Goal: Obtain resource: Download file/media

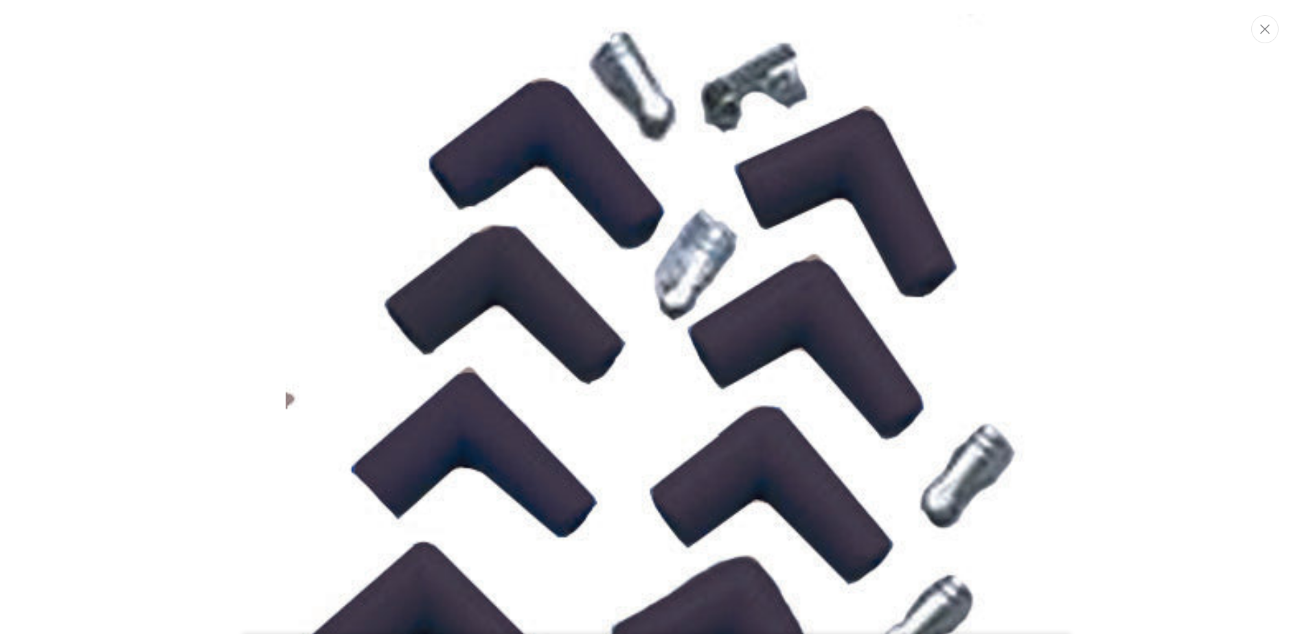
click at [492, 211] on img "Media gallery" at bounding box center [656, 443] width 741 height 858
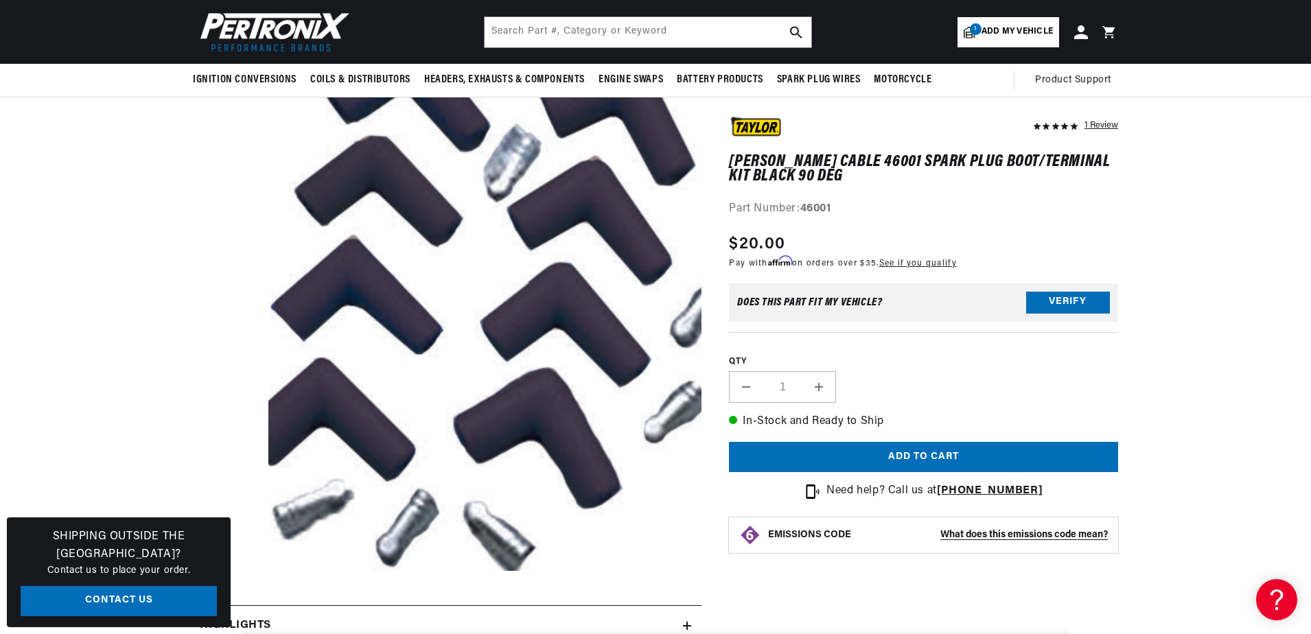
scroll to position [50, 0]
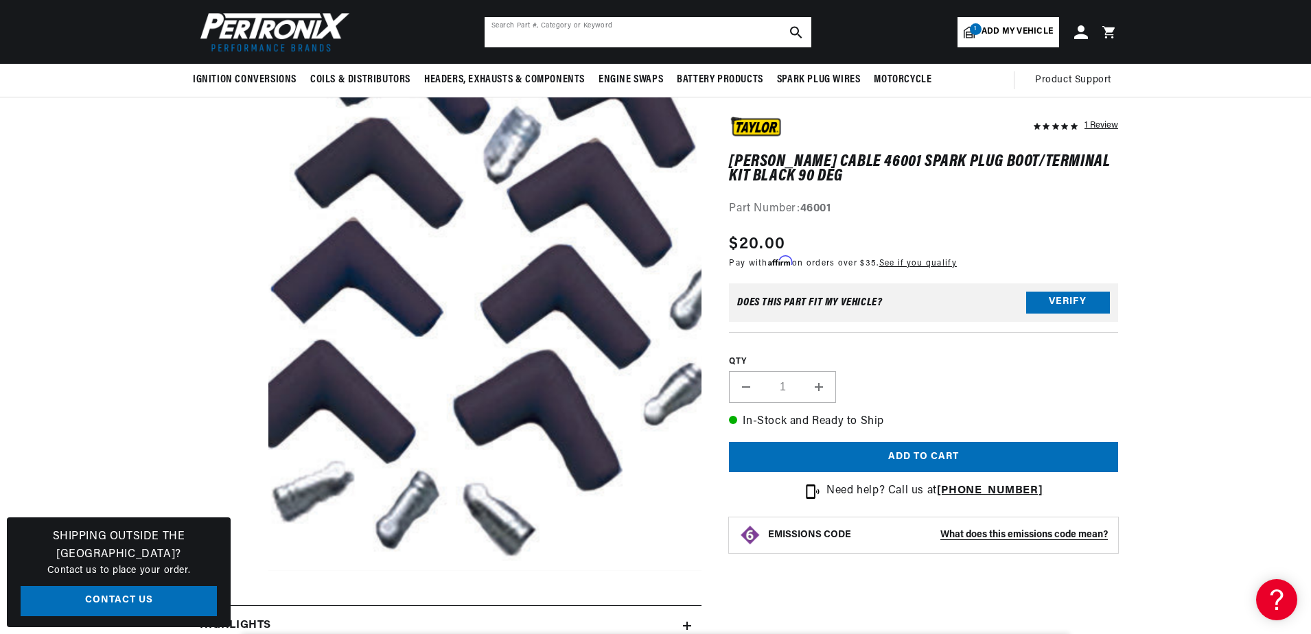
click at [510, 37] on input "text" at bounding box center [648, 32] width 327 height 30
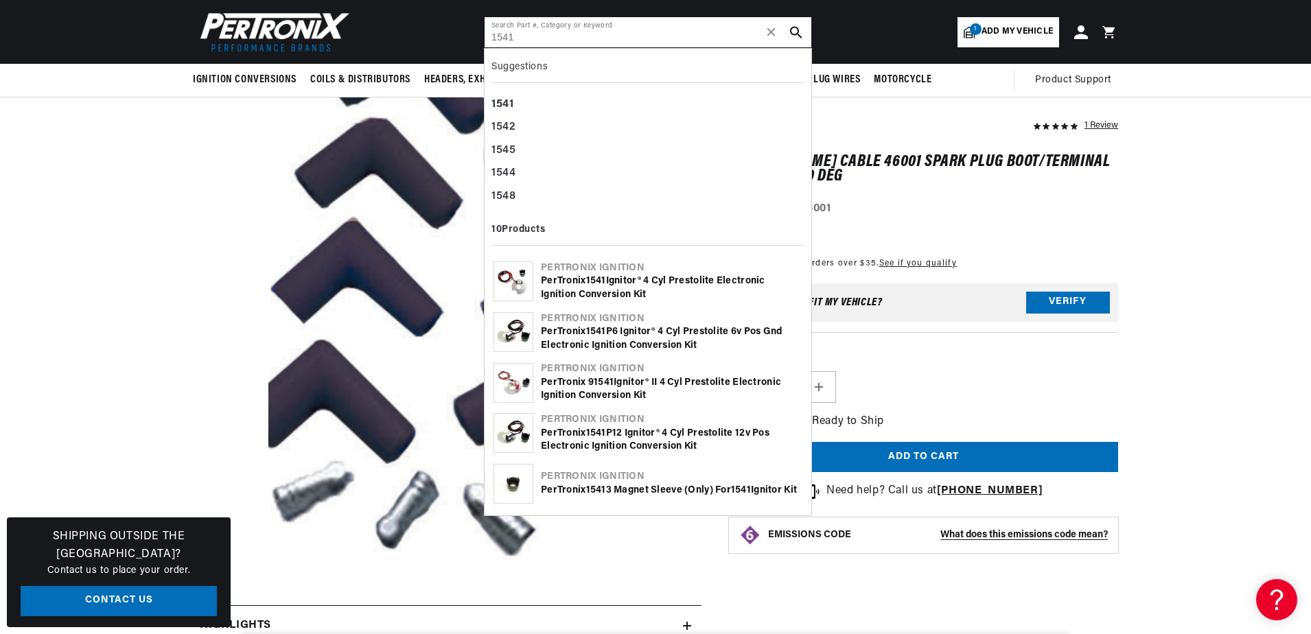
type input "1541"
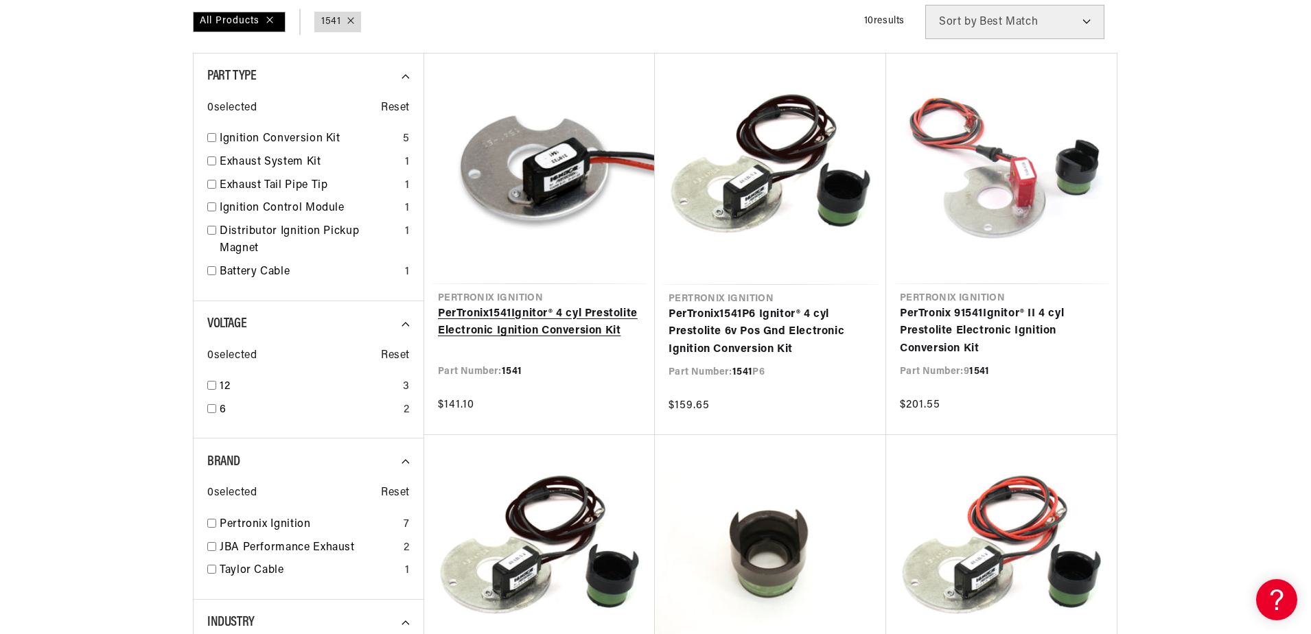
click at [532, 327] on link "PerTronix 1541 Ignitor® 4 cyl Prestolite Electronic Ignition Conversion Kit" at bounding box center [539, 323] width 203 height 35
click at [490, 328] on link "PerTronix 1541 Ignitor® 4 cyl Prestolite Electronic Ignition Conversion Kit" at bounding box center [539, 323] width 203 height 35
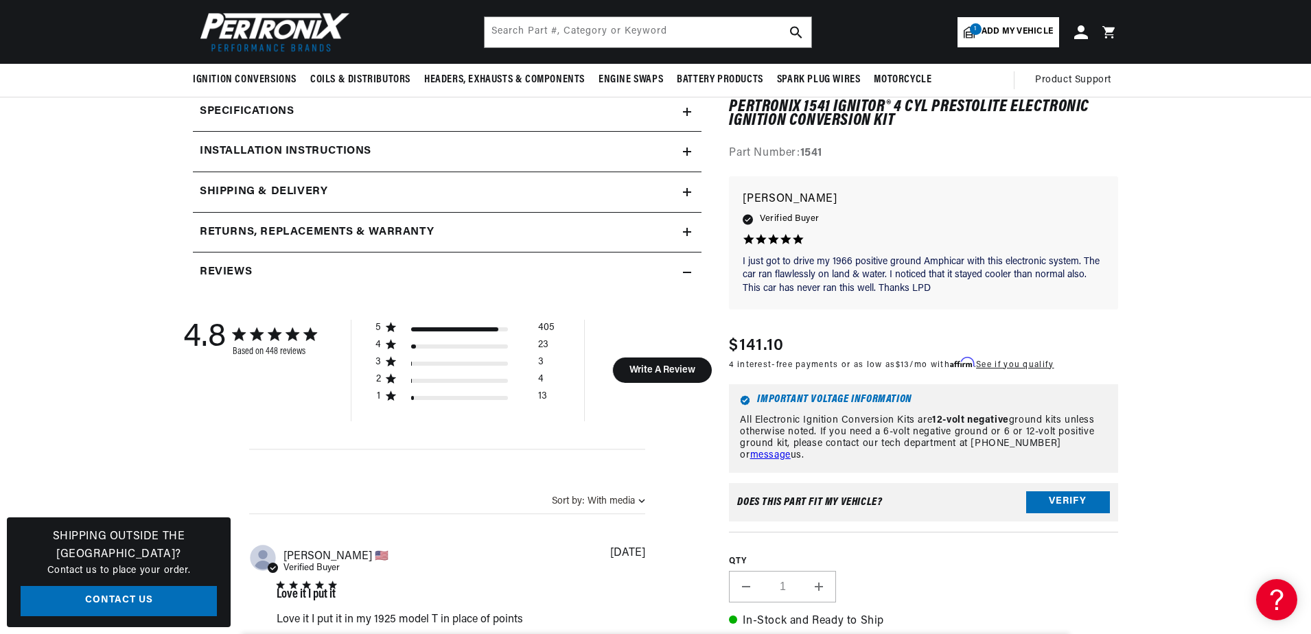
scroll to position [549, 0]
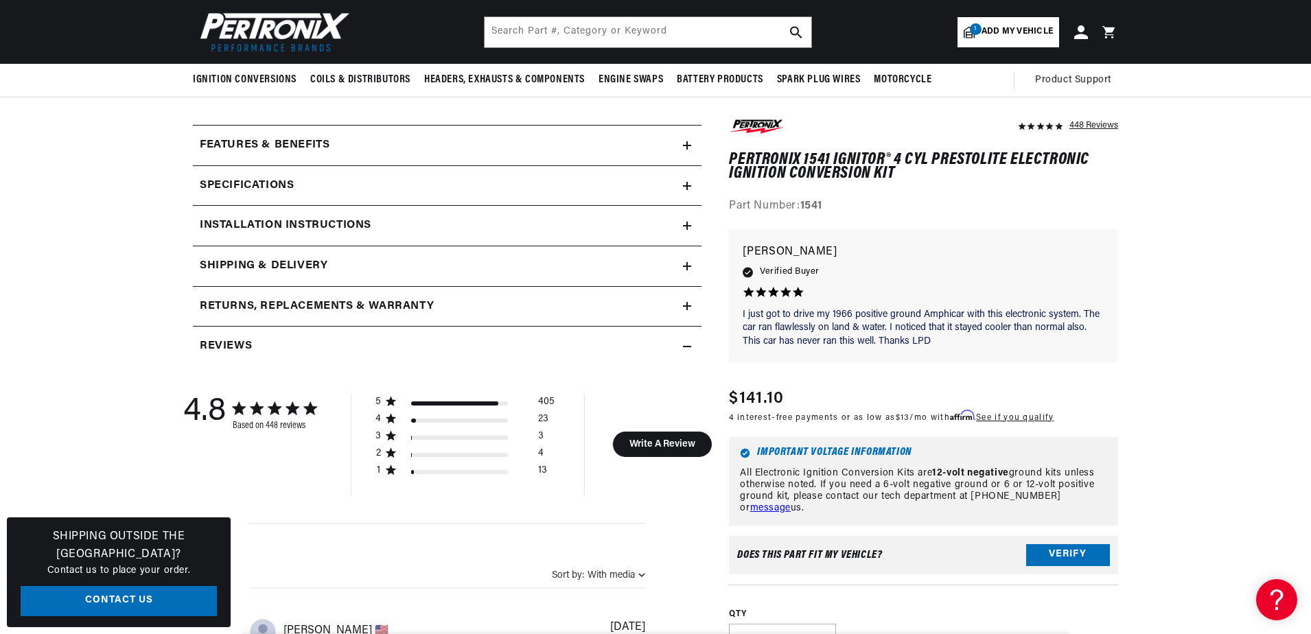
click at [268, 176] on summary "Specifications" at bounding box center [447, 186] width 509 height 40
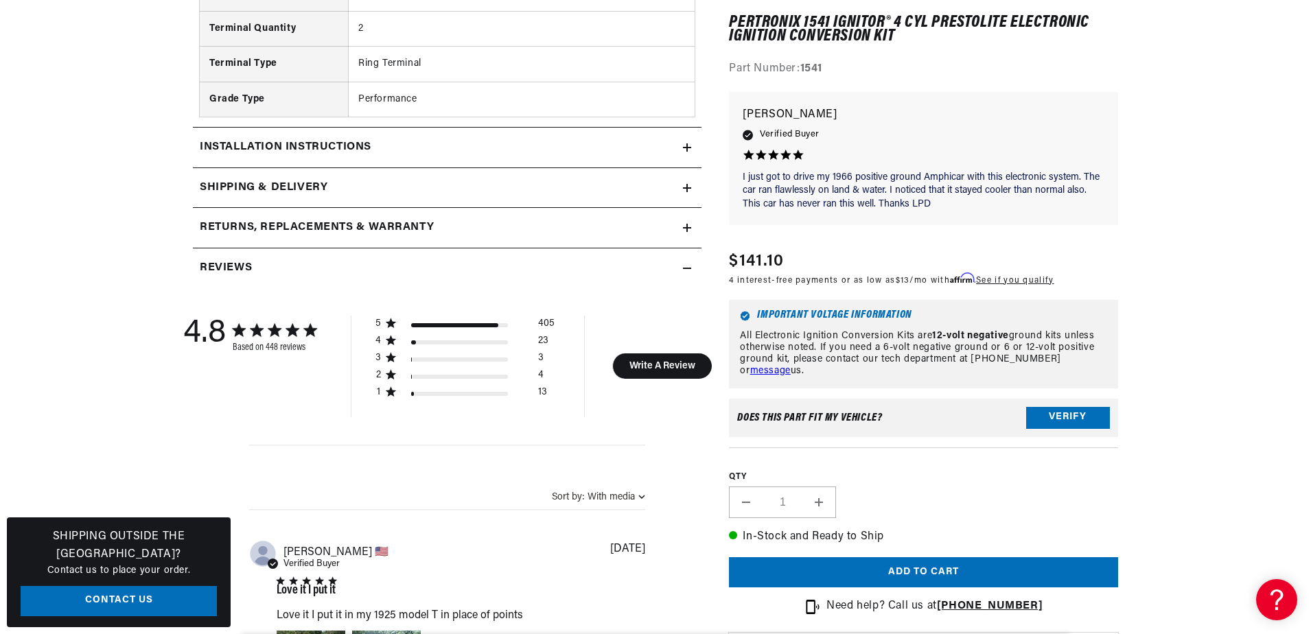
scroll to position [1167, 0]
click at [242, 149] on h2 "Installation instructions" at bounding box center [286, 147] width 172 height 18
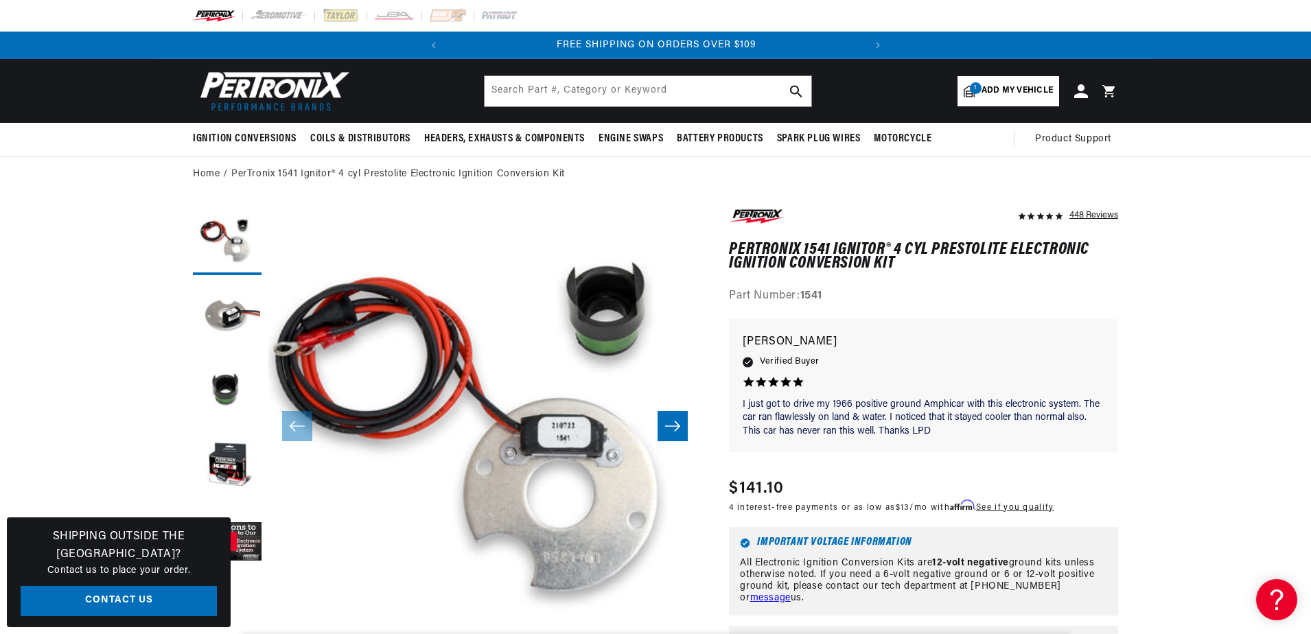
scroll to position [0, 0]
click at [533, 91] on input "text" at bounding box center [648, 91] width 327 height 30
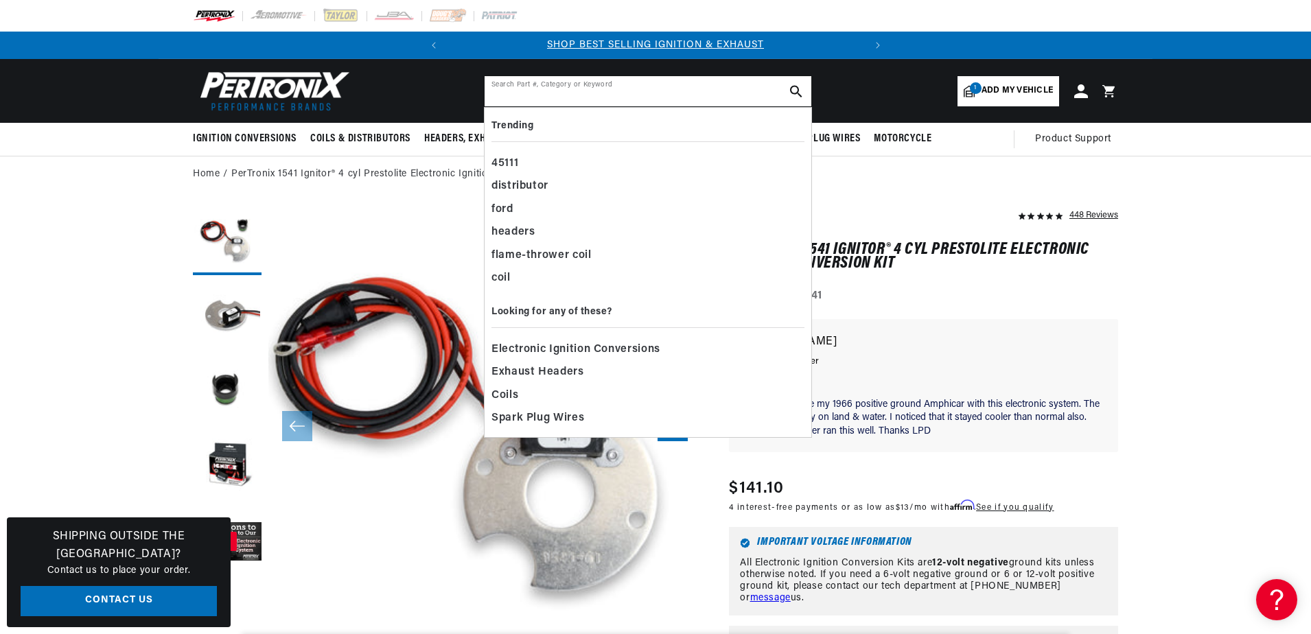
type input "1"
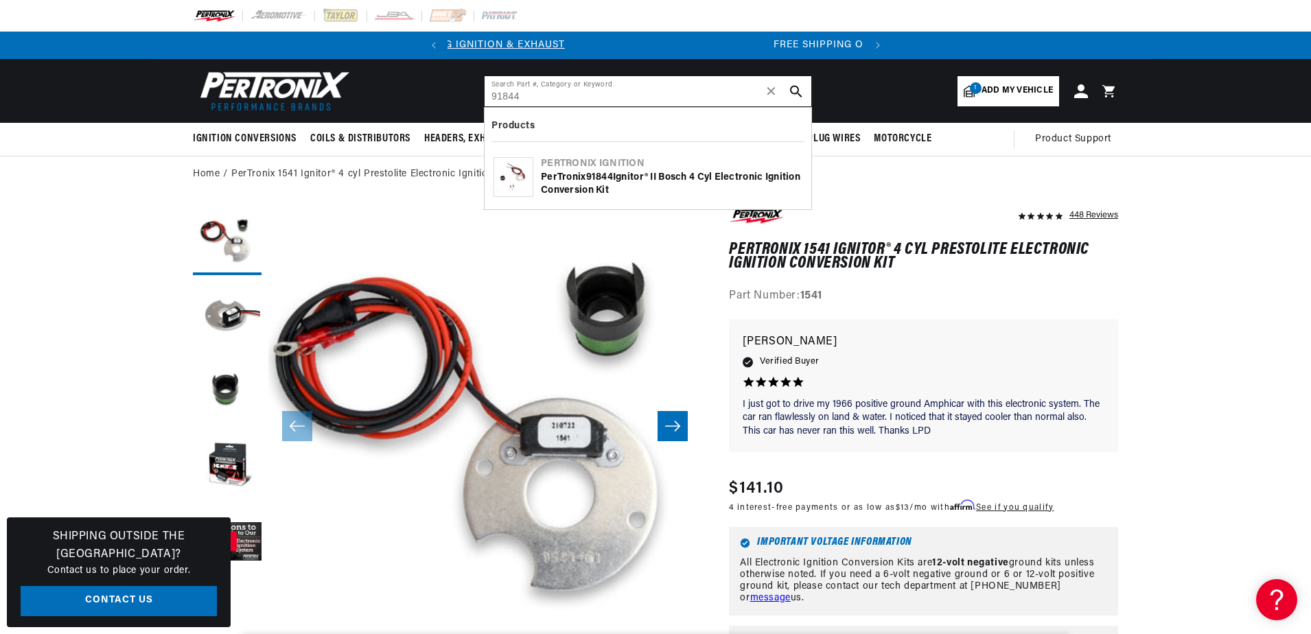
type input "91844"
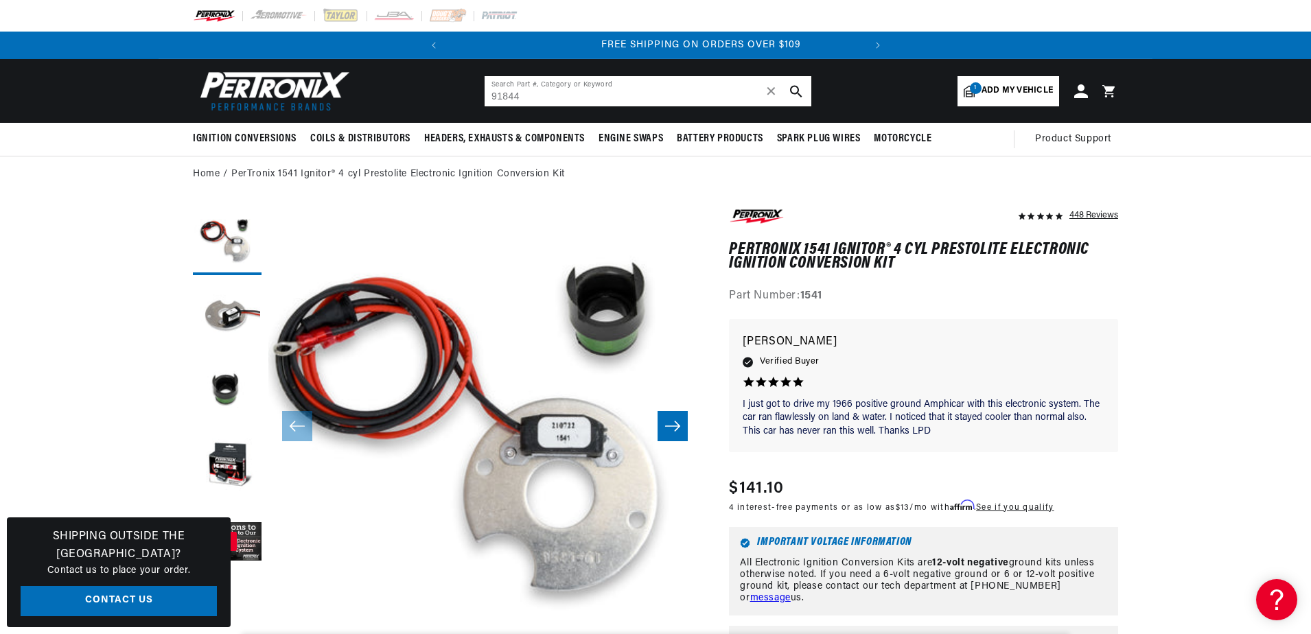
scroll to position [0, 416]
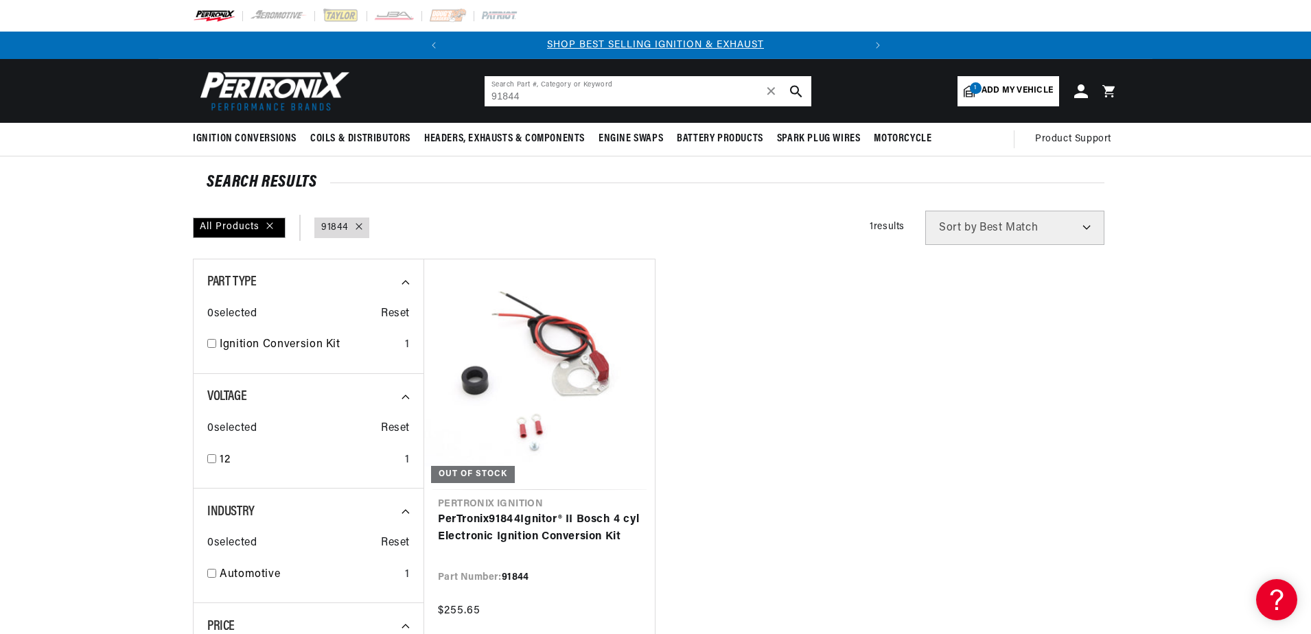
drag, startPoint x: 546, startPoint y: 102, endPoint x: 409, endPoint y: 94, distance: 137.6
click at [411, 94] on header "BETTER SEARCH RESULTS Add your vehicle's year, make, and model to find parts be…" at bounding box center [656, 91] width 994 height 64
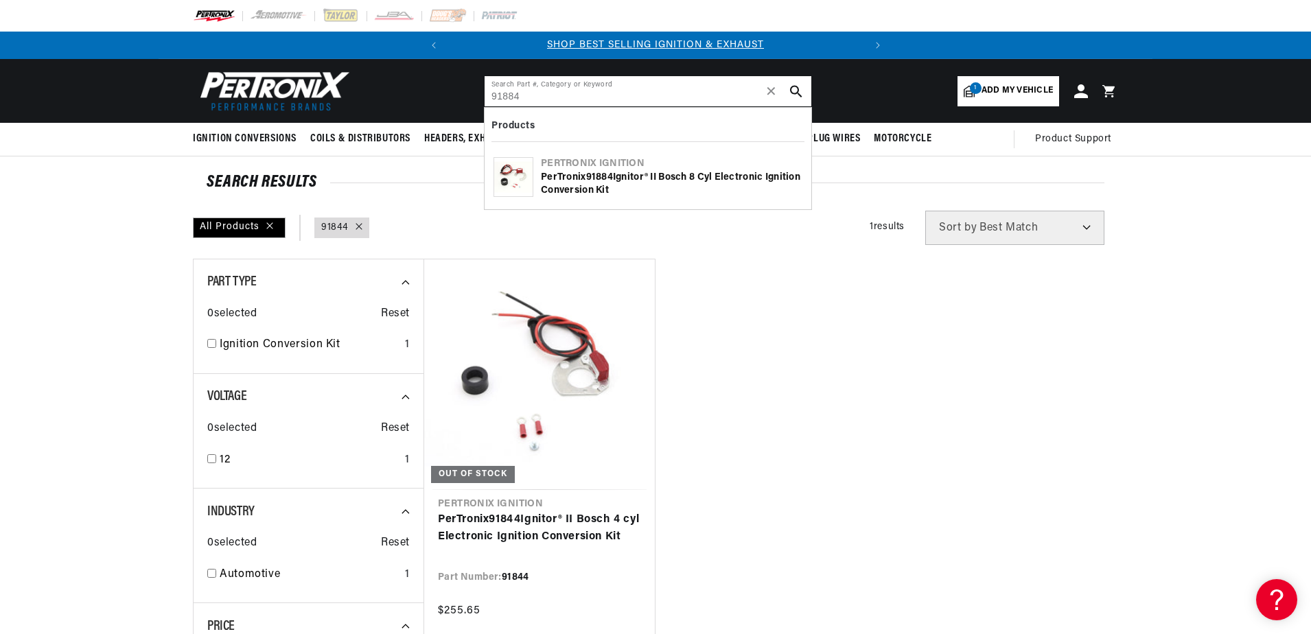
type input "91884"
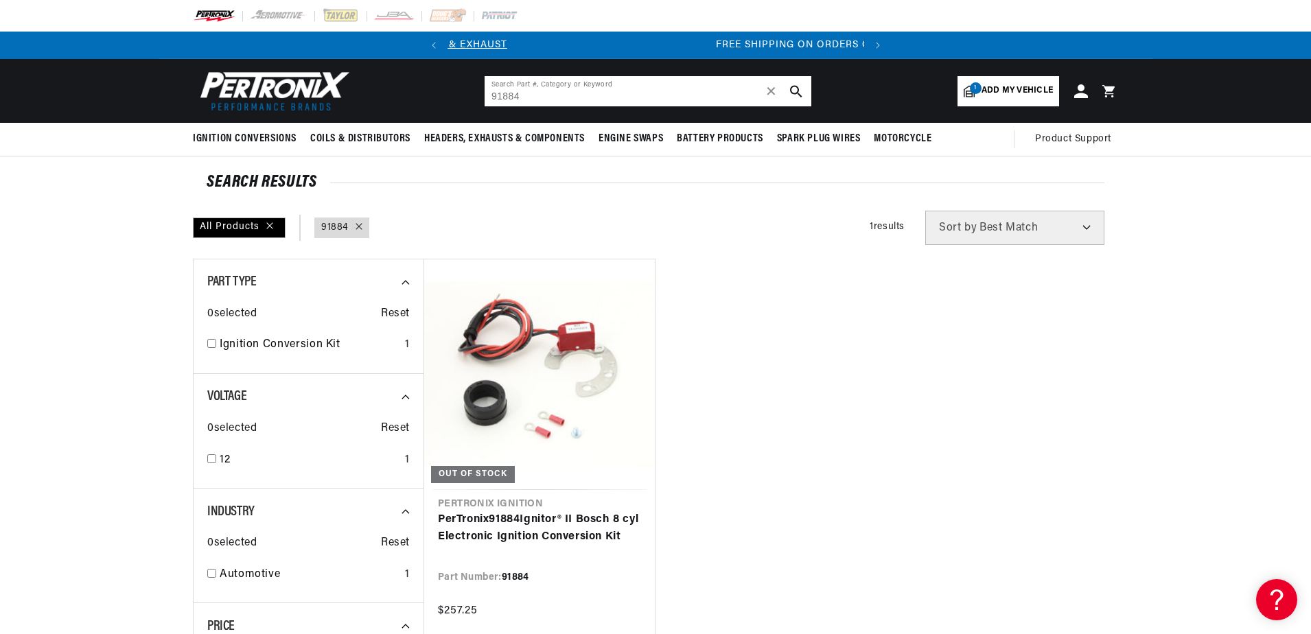
scroll to position [0, 416]
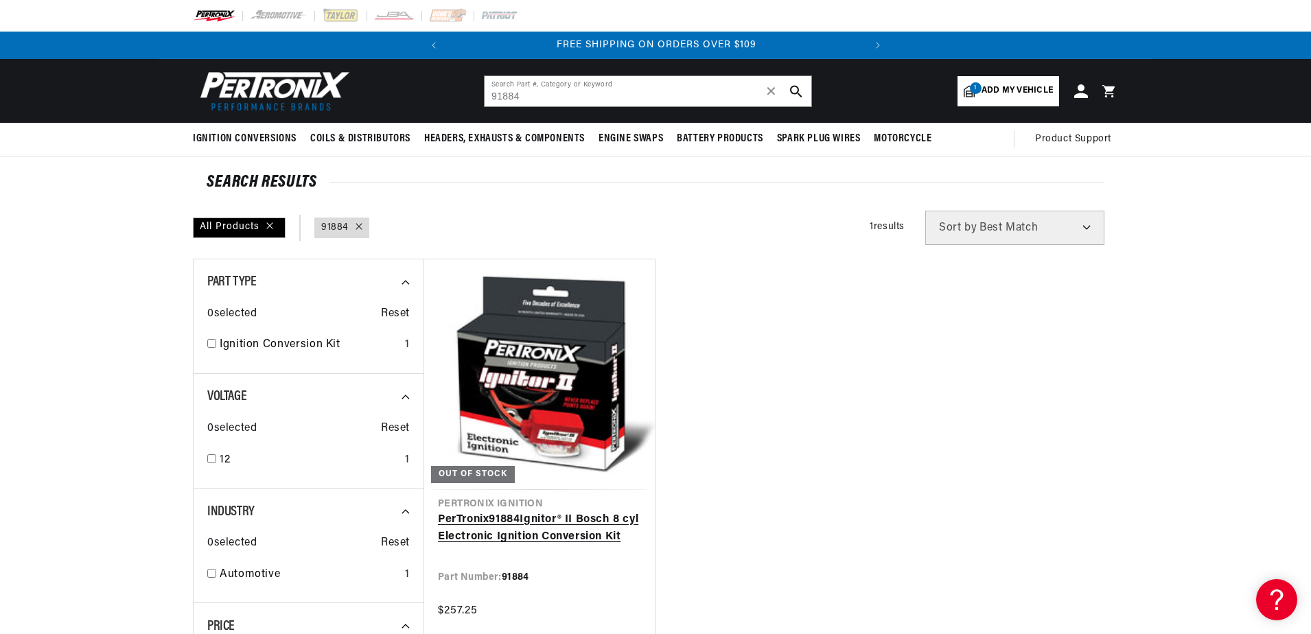
click at [494, 511] on link "PerTronix 91884 Ignitor® II Bosch 8 cyl Electronic Ignition Conversion Kit" at bounding box center [539, 528] width 203 height 35
click at [508, 529] on link "PerTronix 91884 Ignitor® II Bosch 8 cyl Electronic Ignition Conversion Kit" at bounding box center [539, 528] width 203 height 35
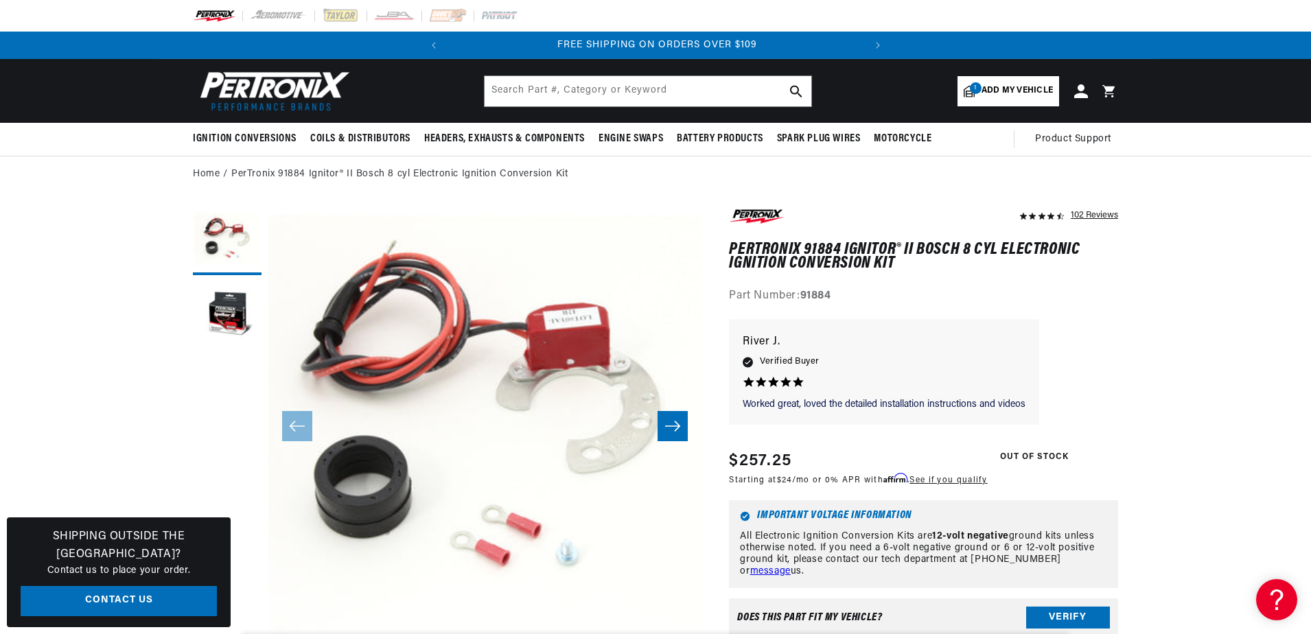
scroll to position [0, 416]
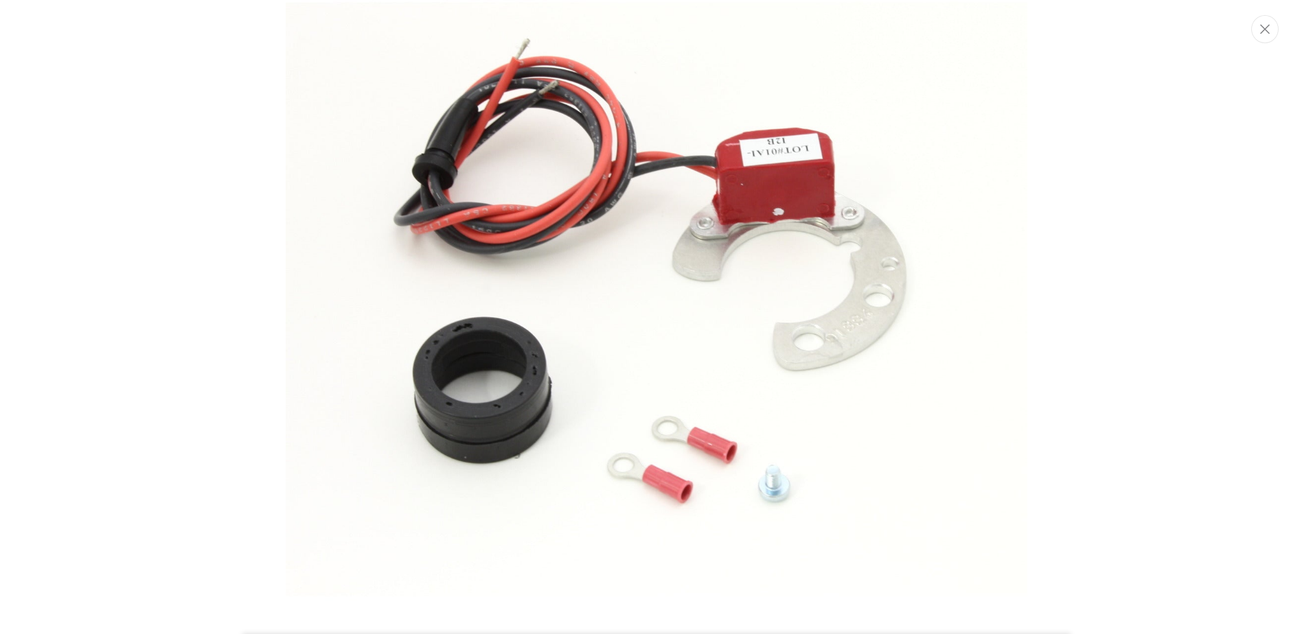
scroll to position [0, 0]
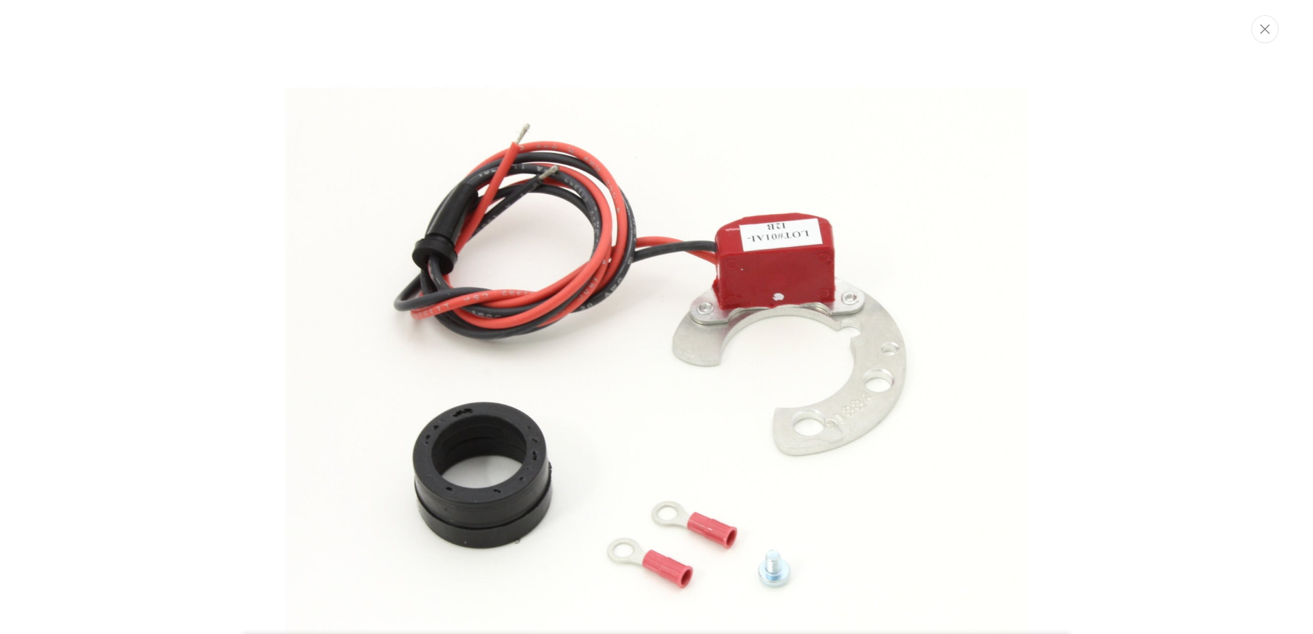
click at [711, 382] on img "Media gallery" at bounding box center [656, 384] width 741 height 741
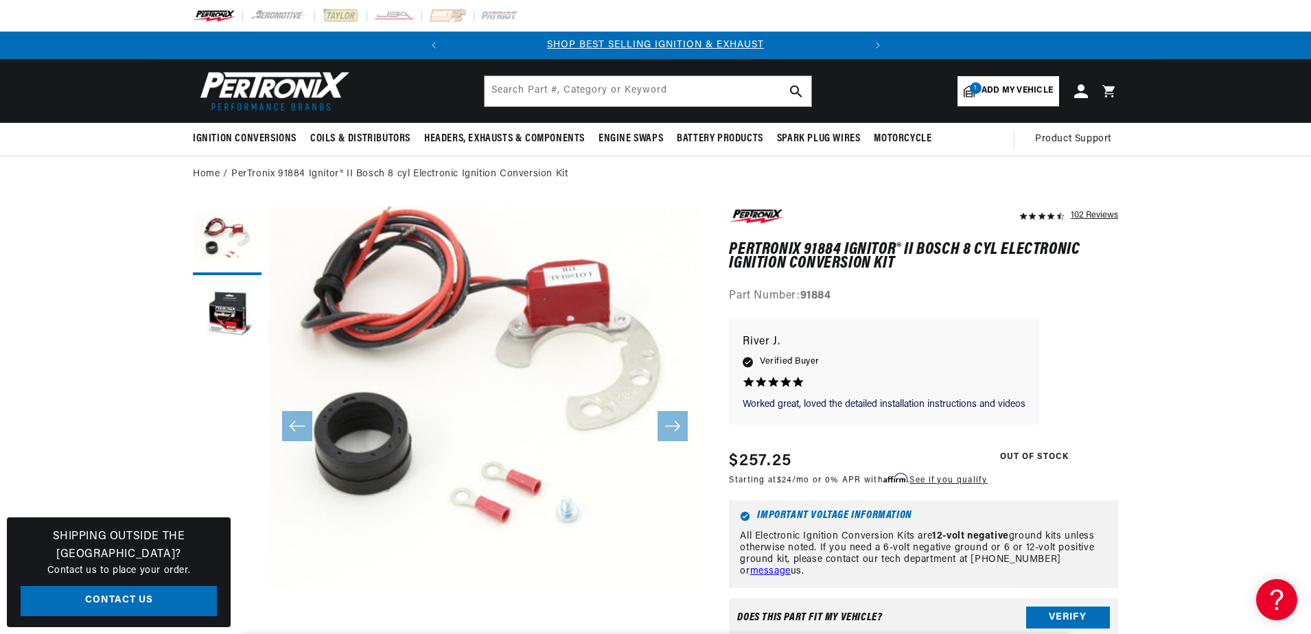
click at [225, 634] on button "Open media 1 in modal" at bounding box center [225, 640] width 0 height 0
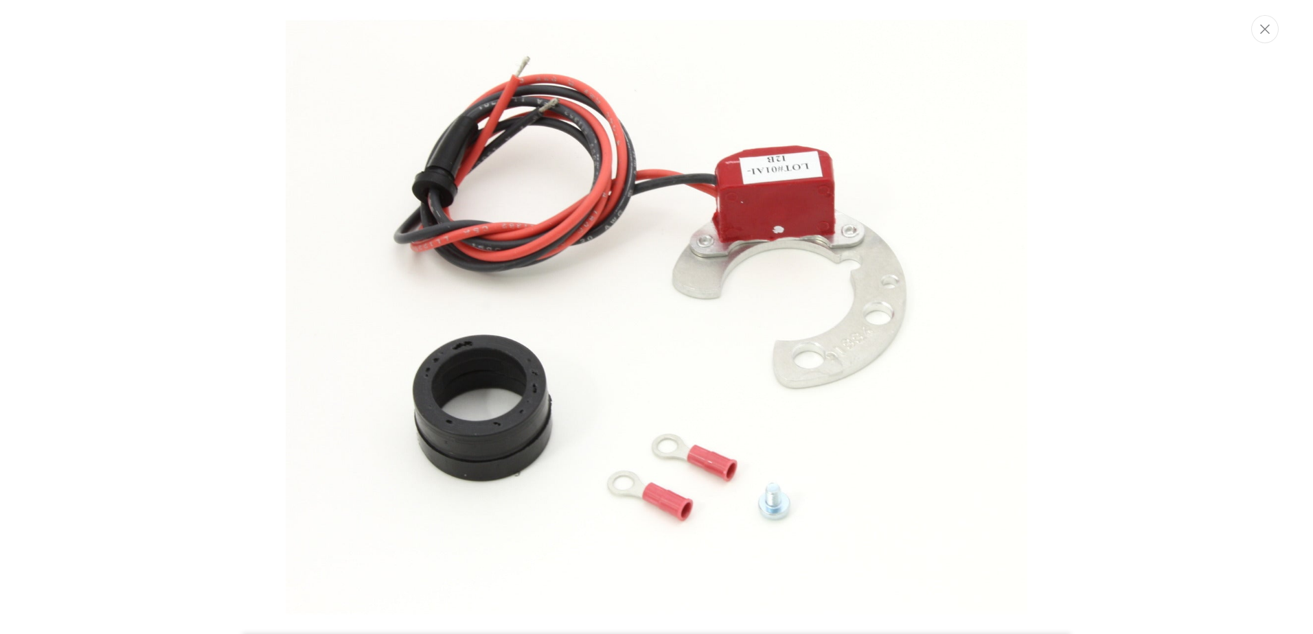
scroll to position [0, 274]
click at [451, 336] on img "Media gallery" at bounding box center [656, 316] width 741 height 741
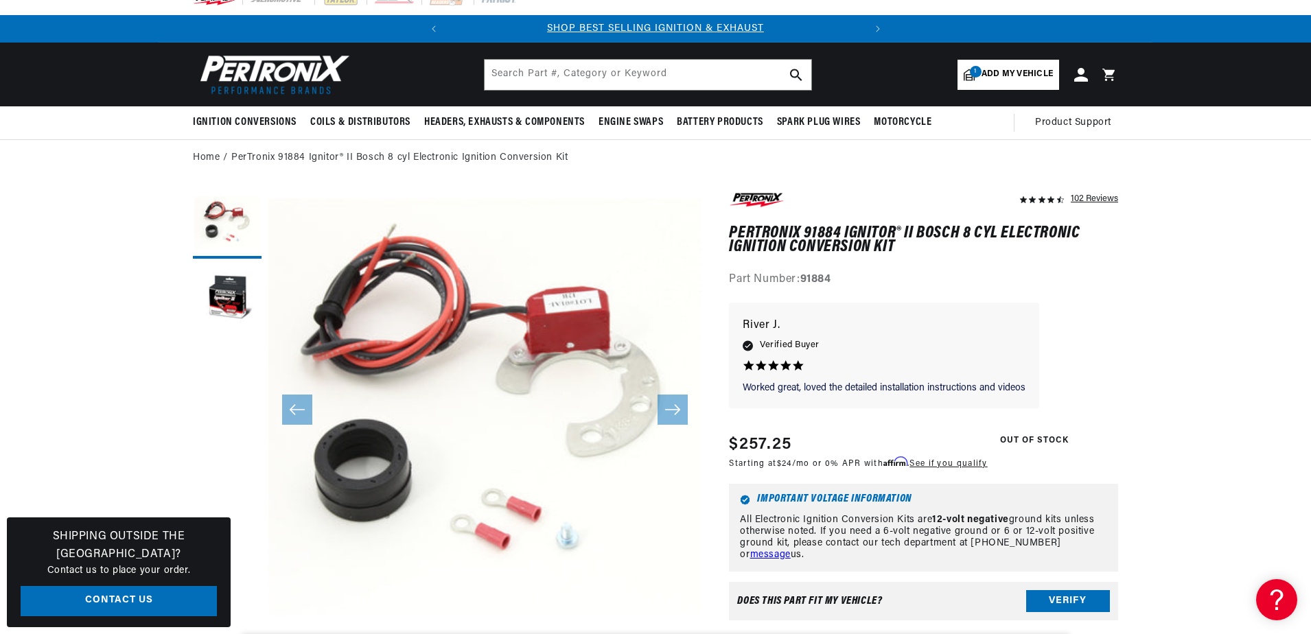
scroll to position [0, 0]
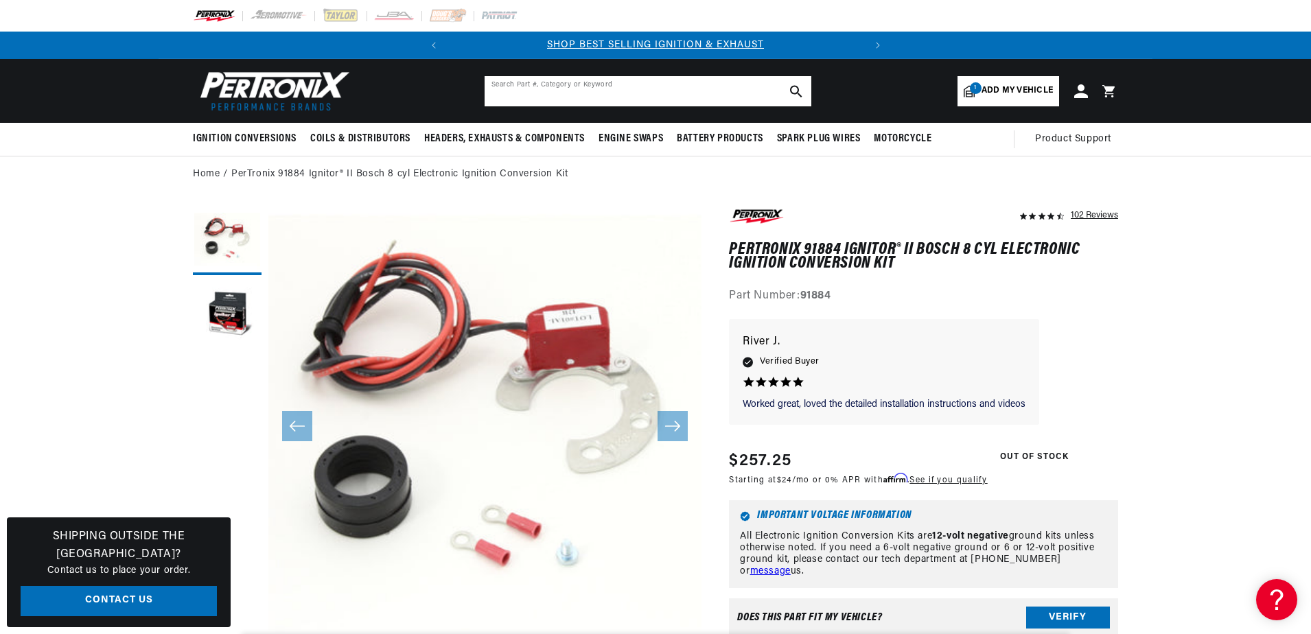
click at [510, 89] on input "text" at bounding box center [648, 91] width 327 height 30
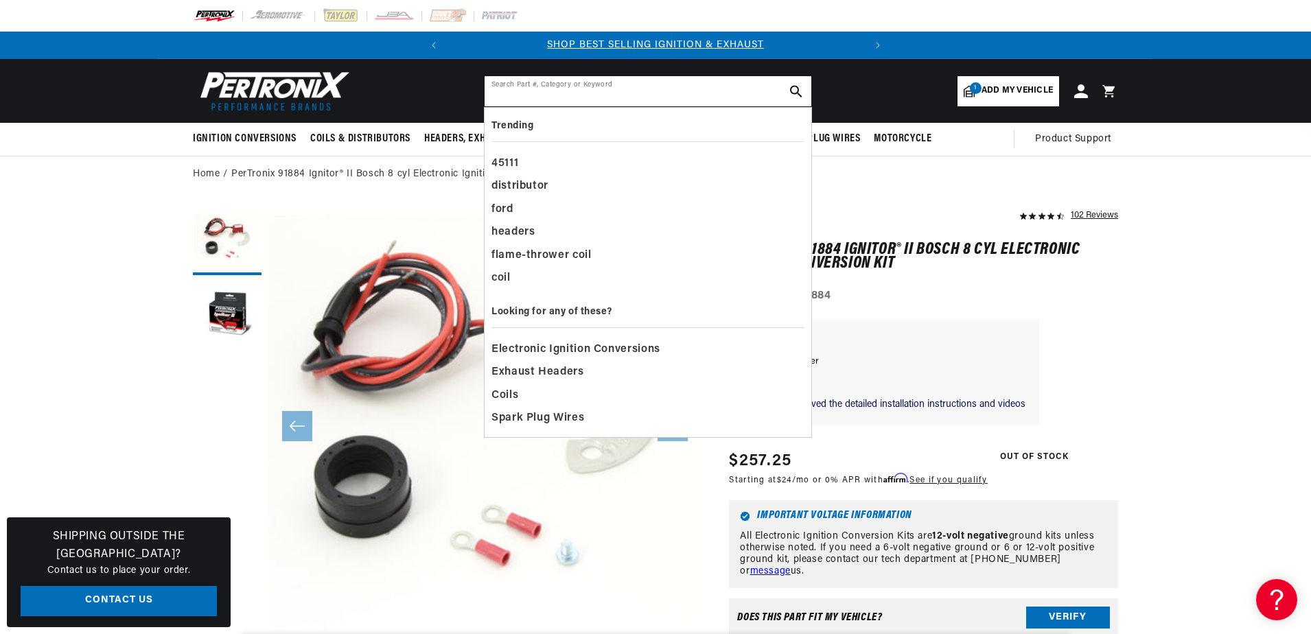
click at [509, 95] on input "text" at bounding box center [648, 91] width 327 height 30
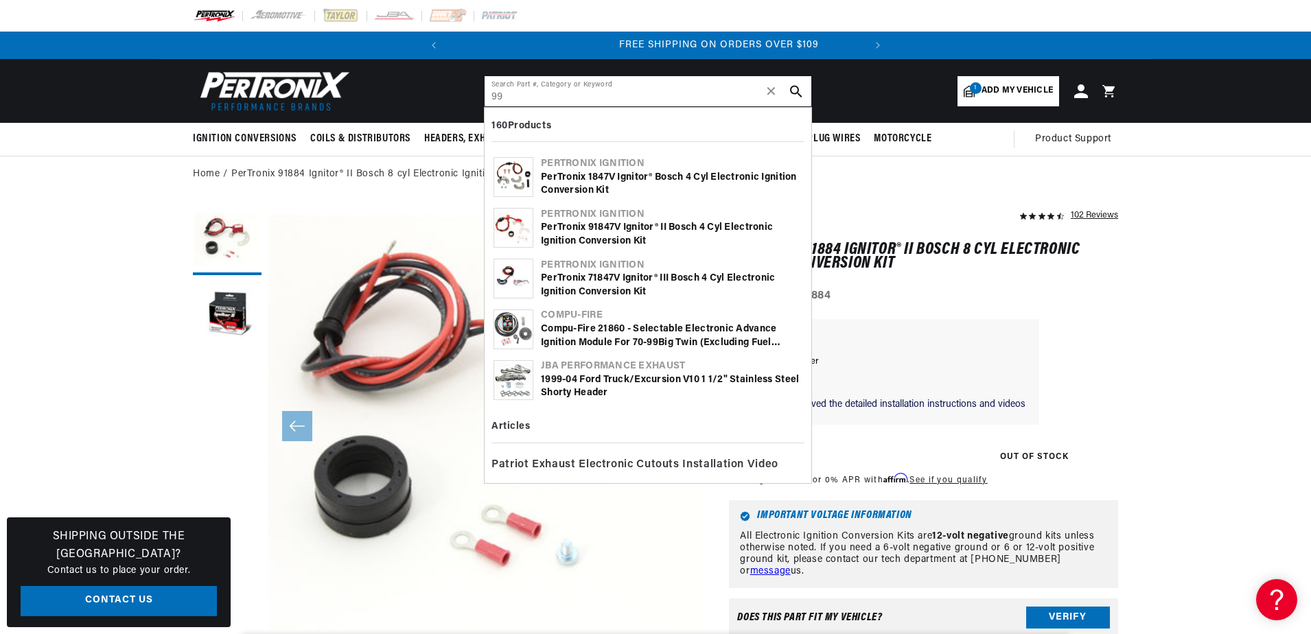
scroll to position [0, 416]
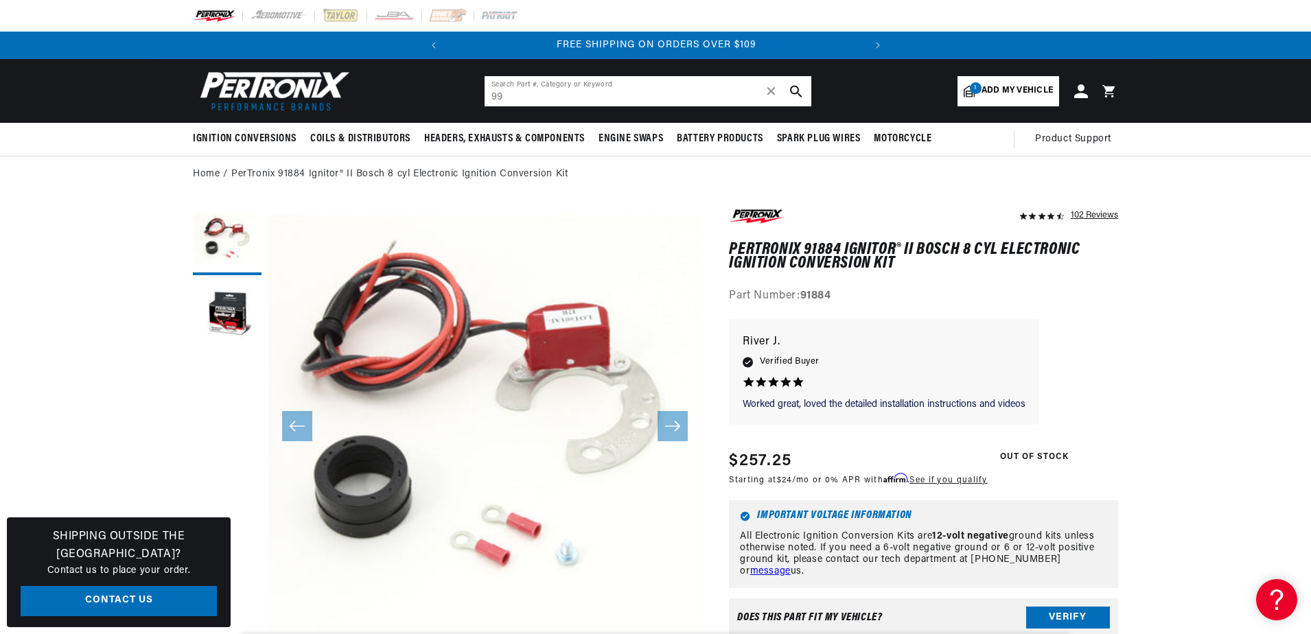
type input "9"
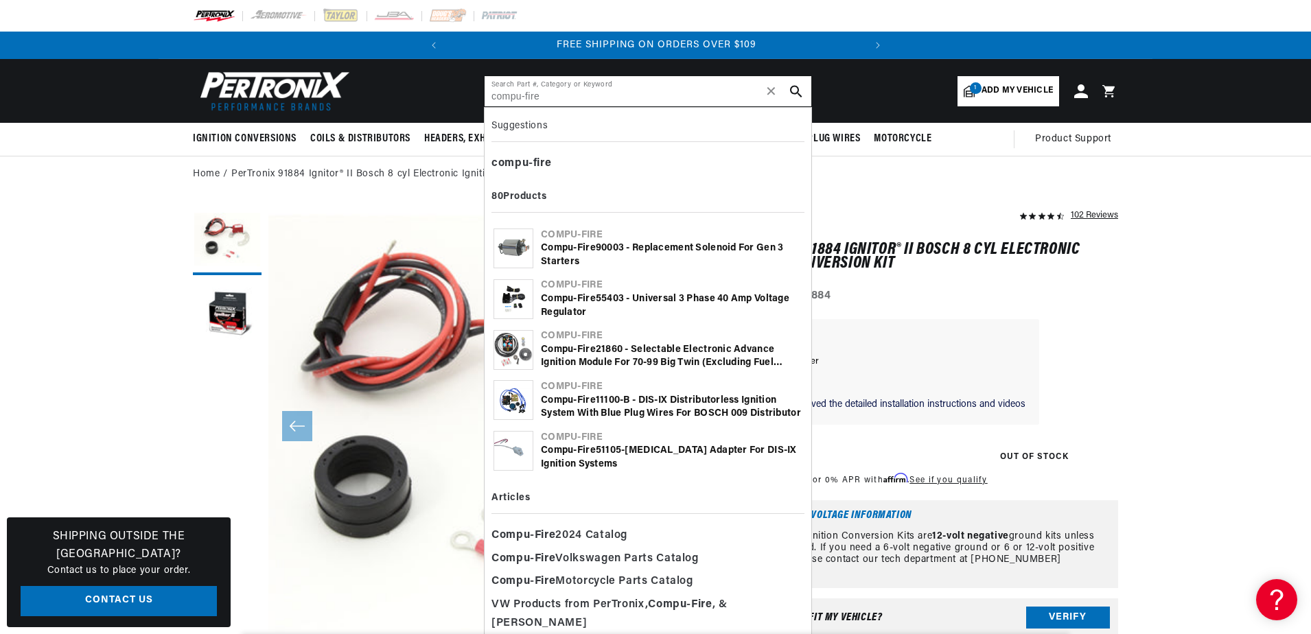
type input "compu-fire"
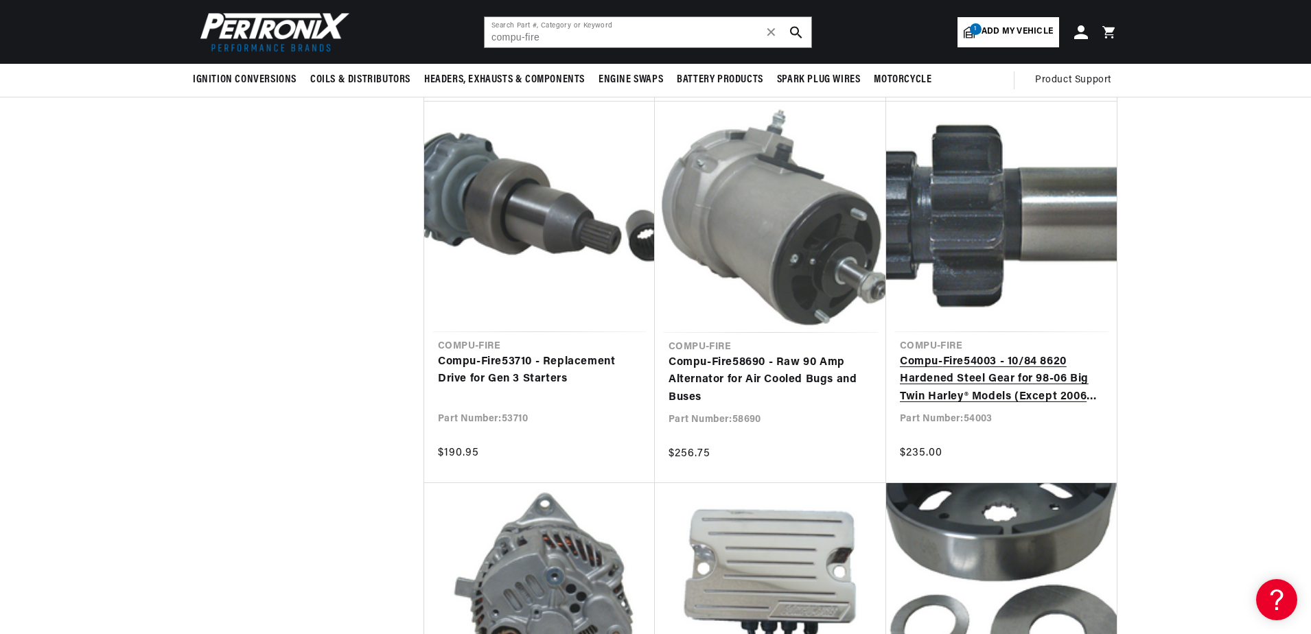
scroll to position [2060, 0]
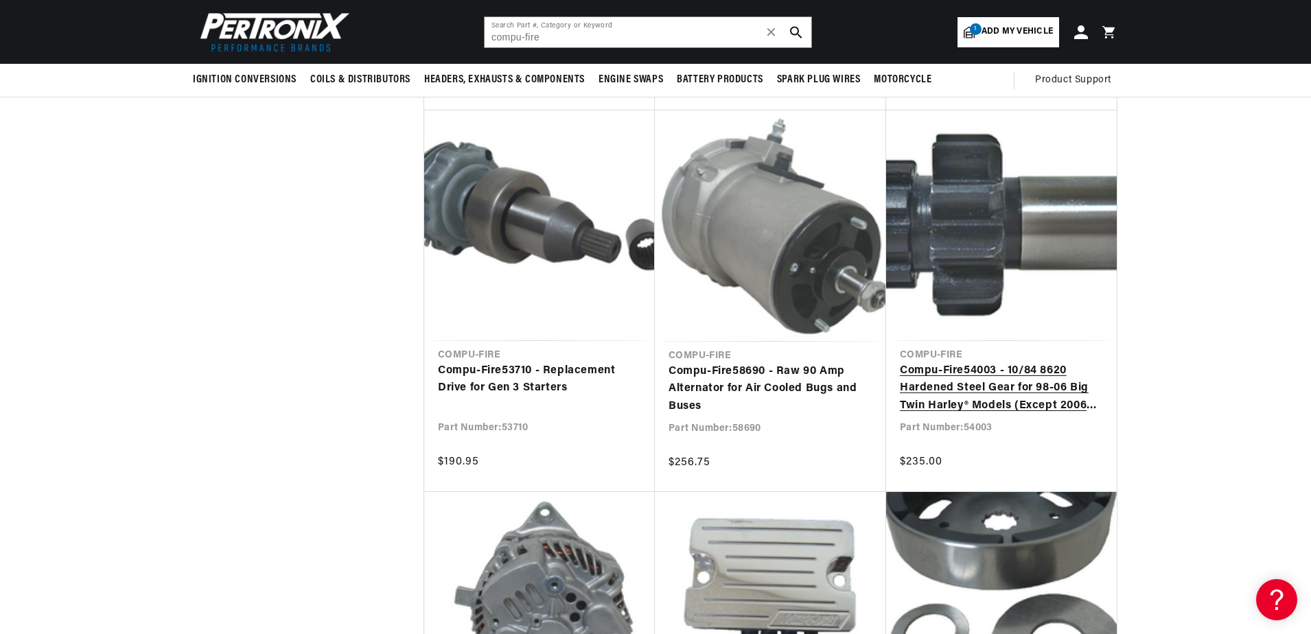
click at [986, 382] on link "Compu - Fire 54003 - 10/84 8620 Hardened Steel Gear for 98-06 Big Twin Harley® …" at bounding box center [1001, 388] width 203 height 53
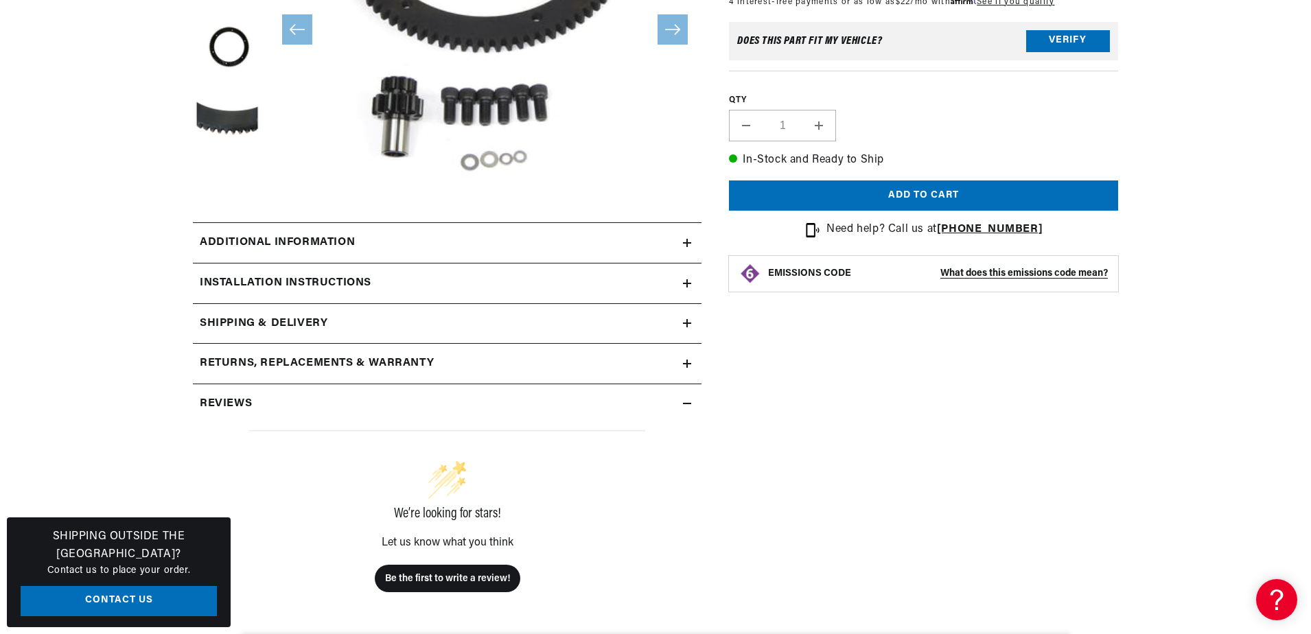
click at [286, 285] on h2 "Installation instructions" at bounding box center [286, 284] width 172 height 18
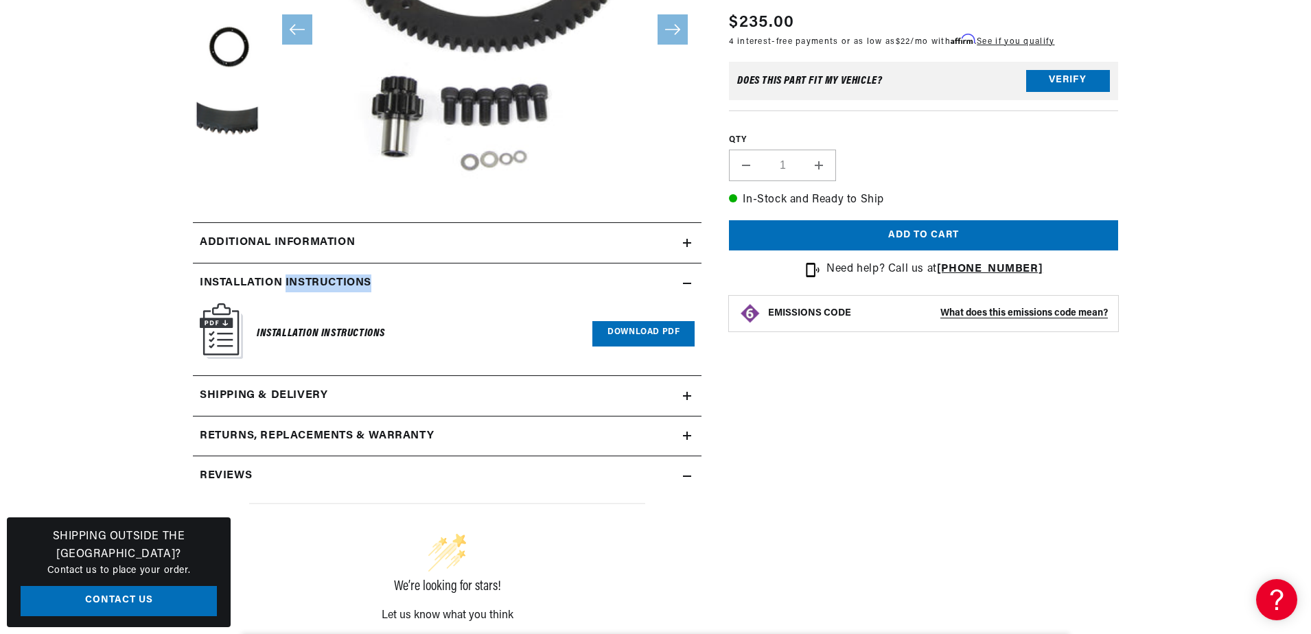
click at [286, 285] on h2 "Installation instructions" at bounding box center [286, 284] width 172 height 18
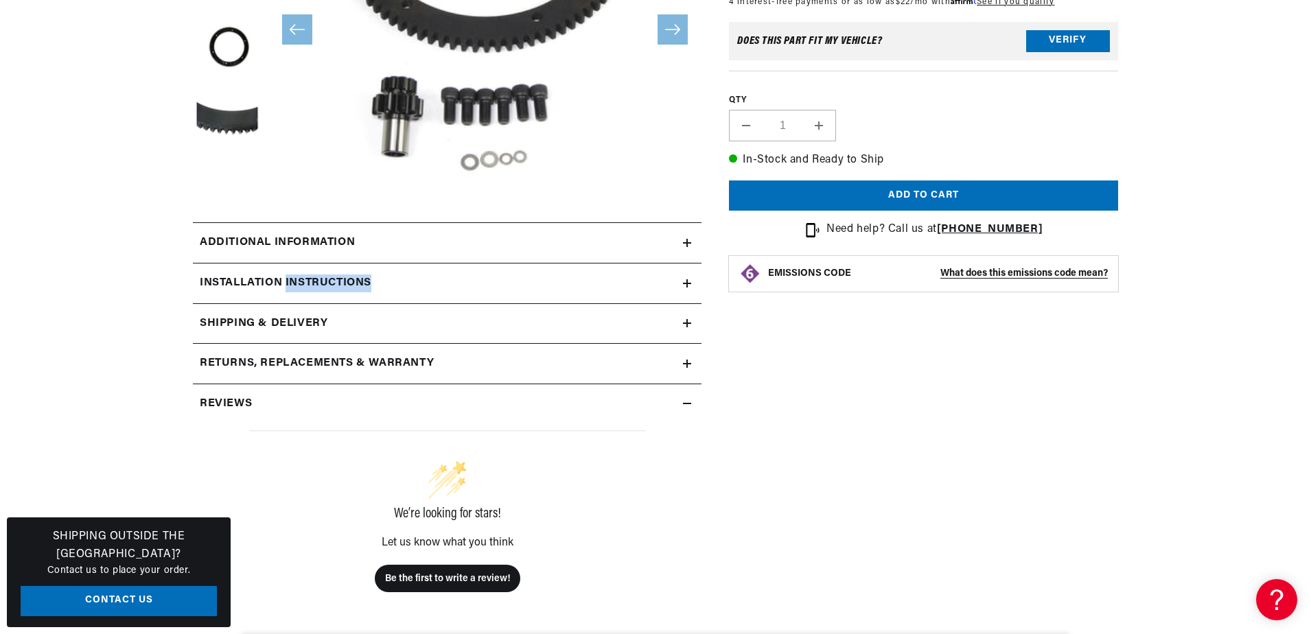
click at [308, 280] on h2 "Installation instructions" at bounding box center [286, 284] width 172 height 18
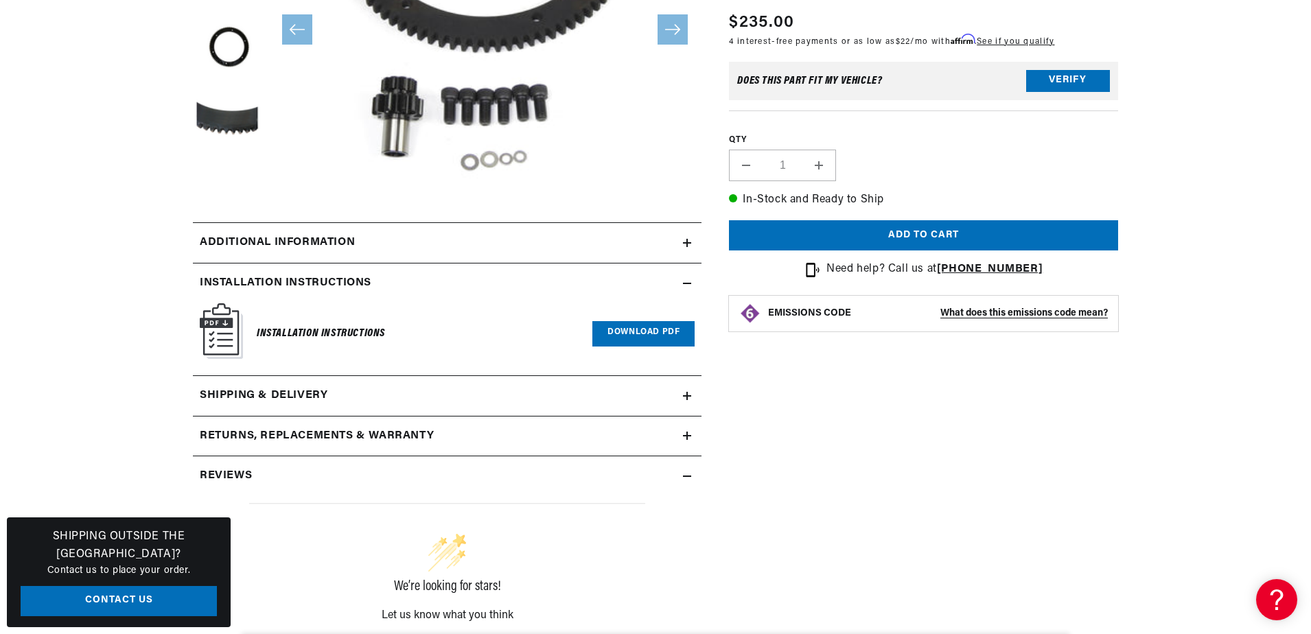
click at [646, 330] on link "Download PDF" at bounding box center [643, 333] width 102 height 25
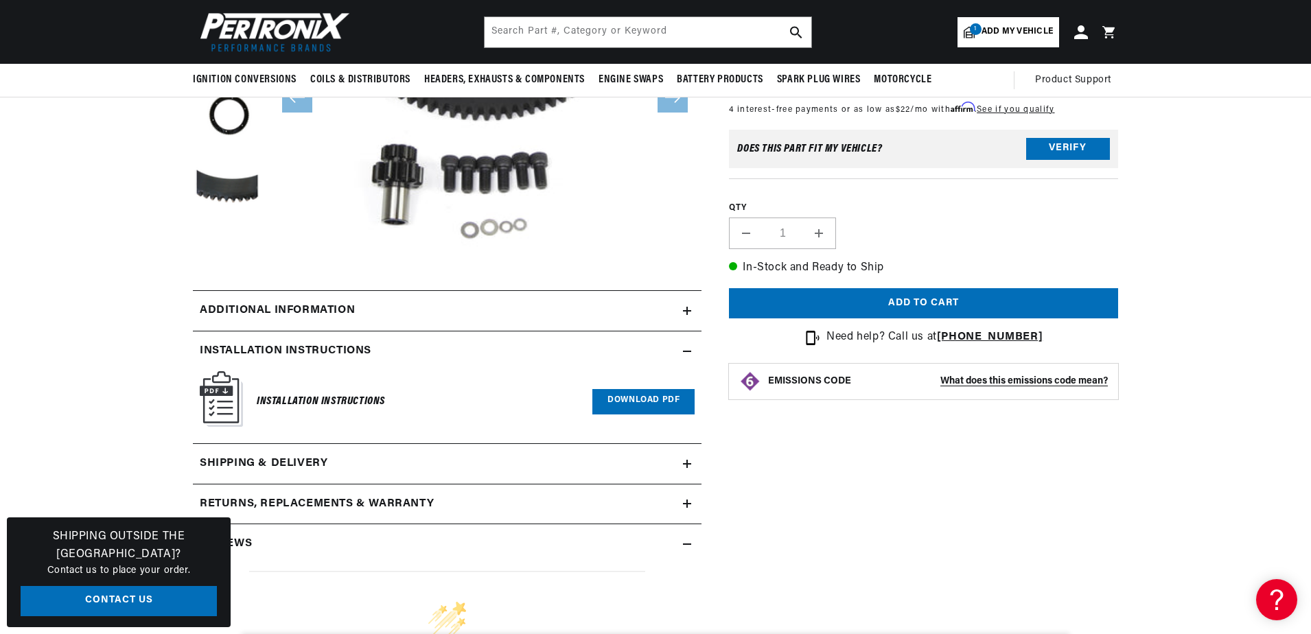
scroll to position [275, 0]
click at [318, 356] on h2 "Installation instructions" at bounding box center [286, 352] width 172 height 18
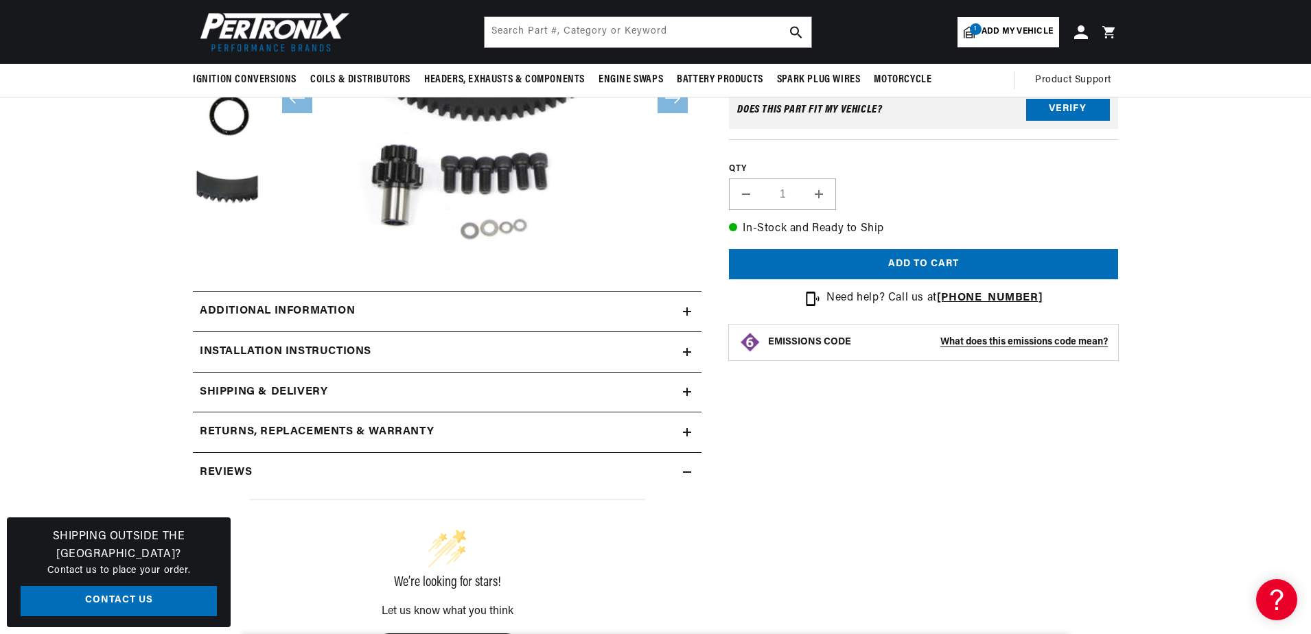
click at [318, 352] on h2 "Installation instructions" at bounding box center [286, 352] width 172 height 18
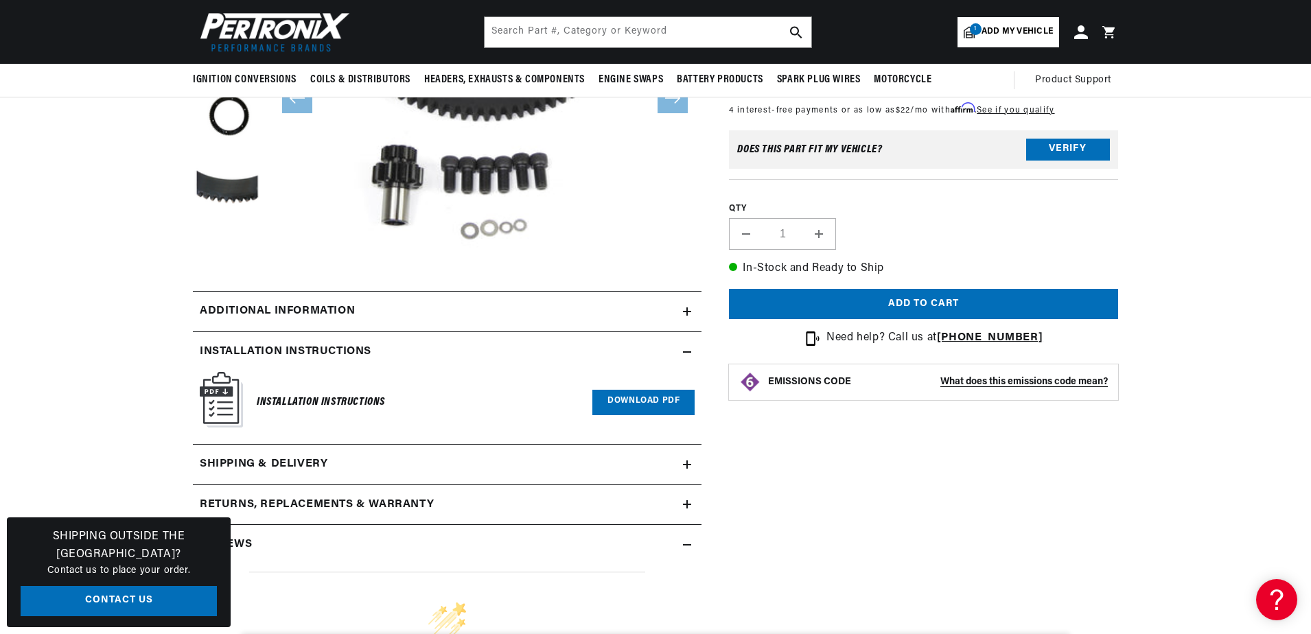
click at [623, 411] on link "Download PDF" at bounding box center [643, 402] width 102 height 25
